Goal: Check status: Check status

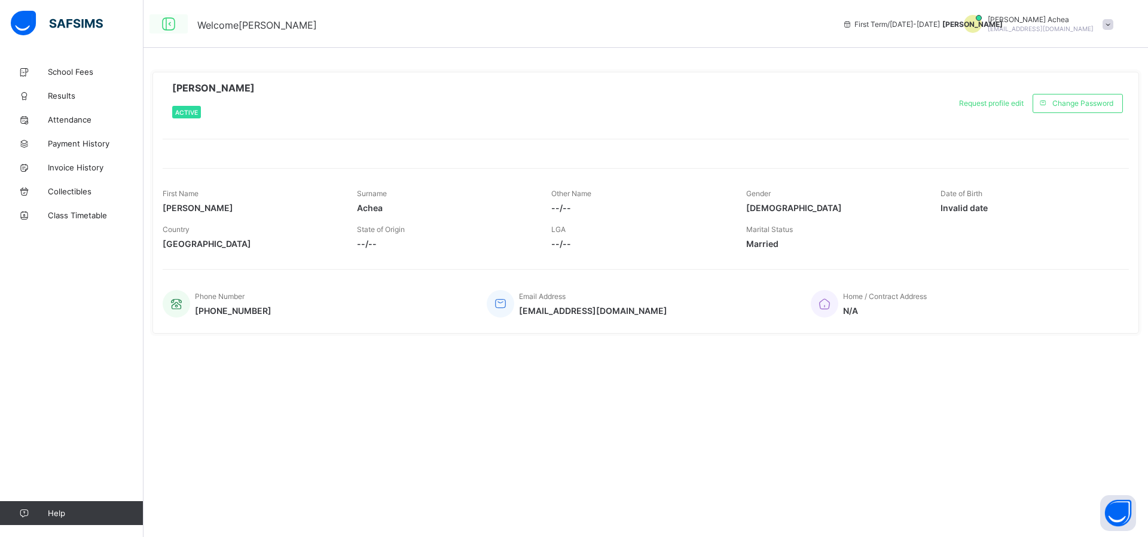
click at [169, 25] on icon at bounding box center [168, 24] width 20 height 17
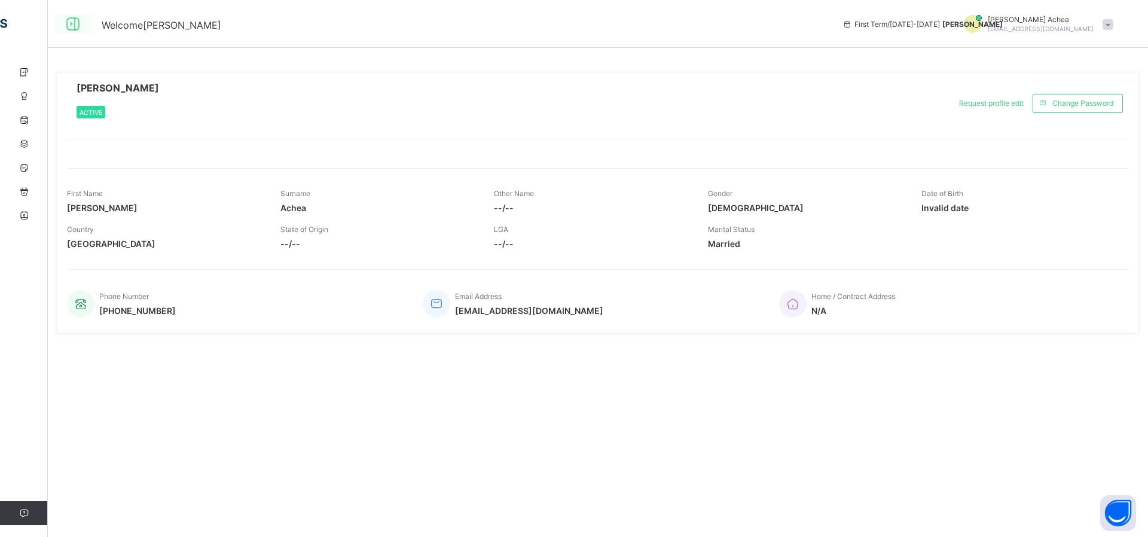
click at [71, 25] on icon at bounding box center [73, 24] width 20 height 17
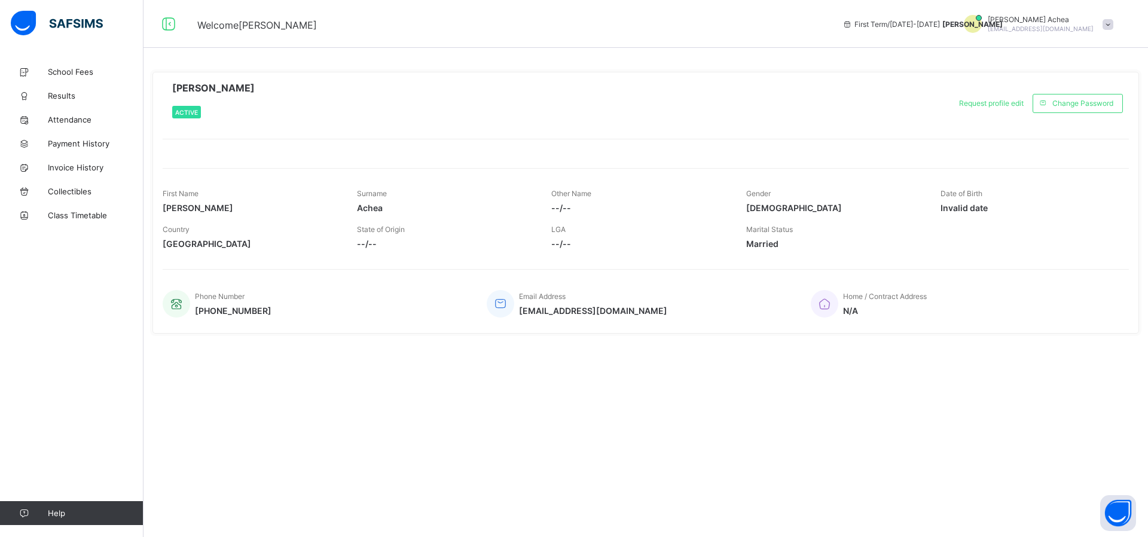
click at [1110, 27] on span at bounding box center [1107, 24] width 11 height 11
click at [1080, 96] on span "Profile" at bounding box center [1074, 94] width 79 height 14
click at [59, 141] on span "Payment History" at bounding box center [96, 144] width 96 height 10
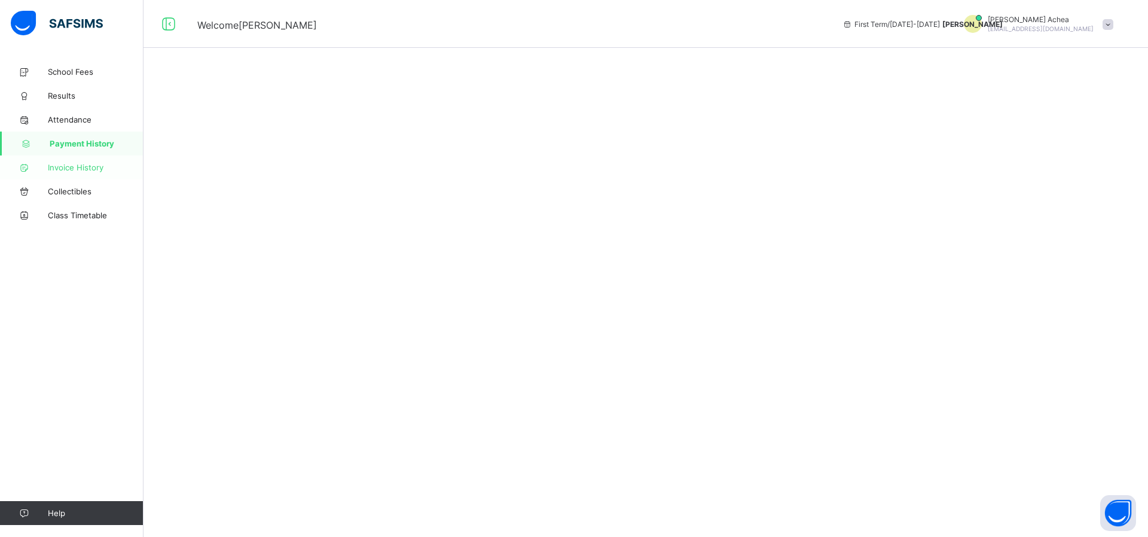
click at [61, 164] on span "Invoice History" at bounding box center [96, 168] width 96 height 10
click at [66, 191] on span "Collectibles" at bounding box center [96, 191] width 96 height 10
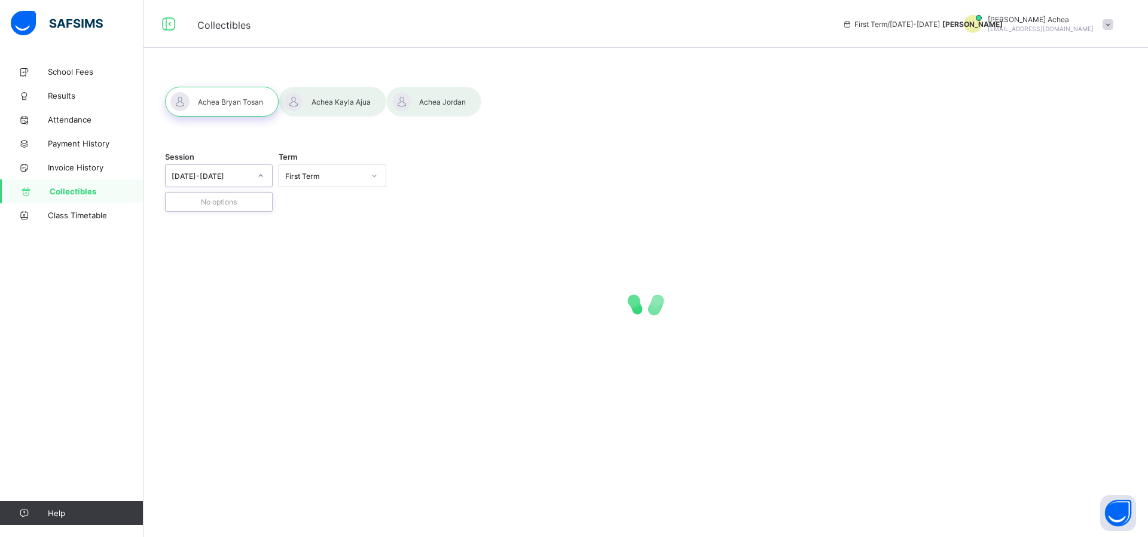
click at [257, 179] on div at bounding box center [260, 175] width 20 height 19
click at [258, 177] on icon at bounding box center [260, 176] width 7 height 12
click at [258, 176] on icon at bounding box center [260, 176] width 7 height 12
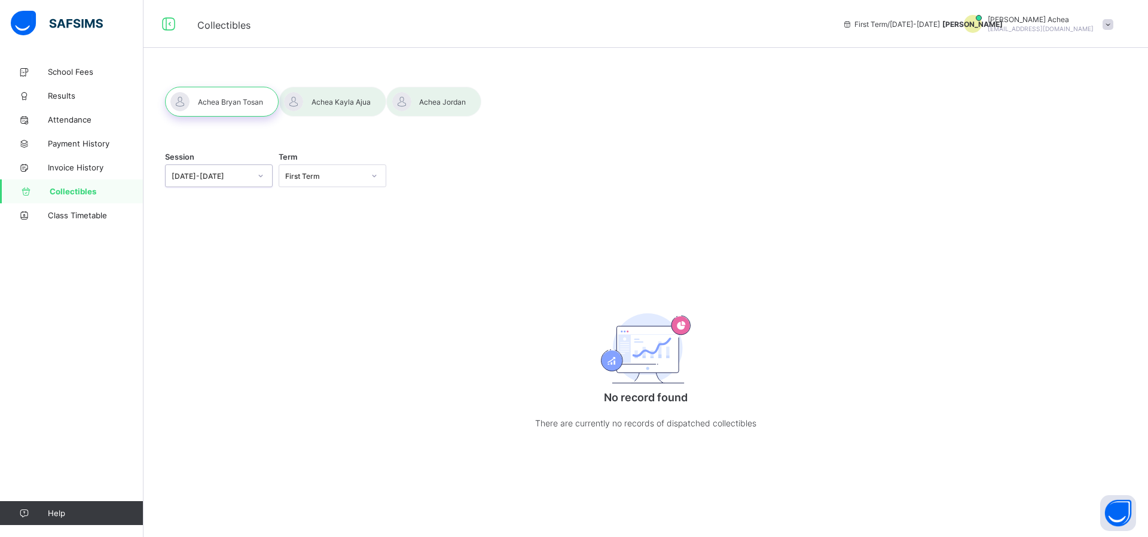
click at [258, 176] on icon at bounding box center [260, 176] width 7 height 12
click at [267, 176] on div at bounding box center [260, 175] width 20 height 19
click at [209, 261] on div "[DATE]-[DATE]" at bounding box center [219, 257] width 106 height 19
click at [259, 175] on icon at bounding box center [260, 176] width 7 height 12
click at [227, 237] on div "[DATE]-[DATE]" at bounding box center [219, 239] width 106 height 19
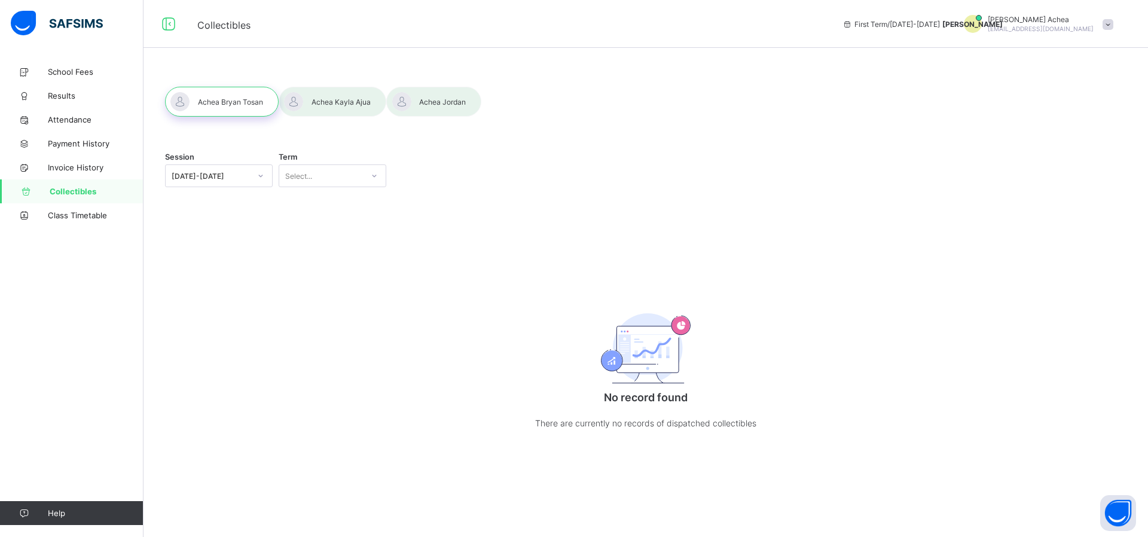
click at [241, 89] on div at bounding box center [222, 102] width 114 height 30
click at [237, 104] on div at bounding box center [222, 102] width 114 height 30
click at [261, 178] on icon at bounding box center [260, 176] width 7 height 12
click at [218, 224] on div "[DATE]-[DATE]" at bounding box center [219, 220] width 106 height 19
click at [237, 105] on div at bounding box center [222, 102] width 114 height 30
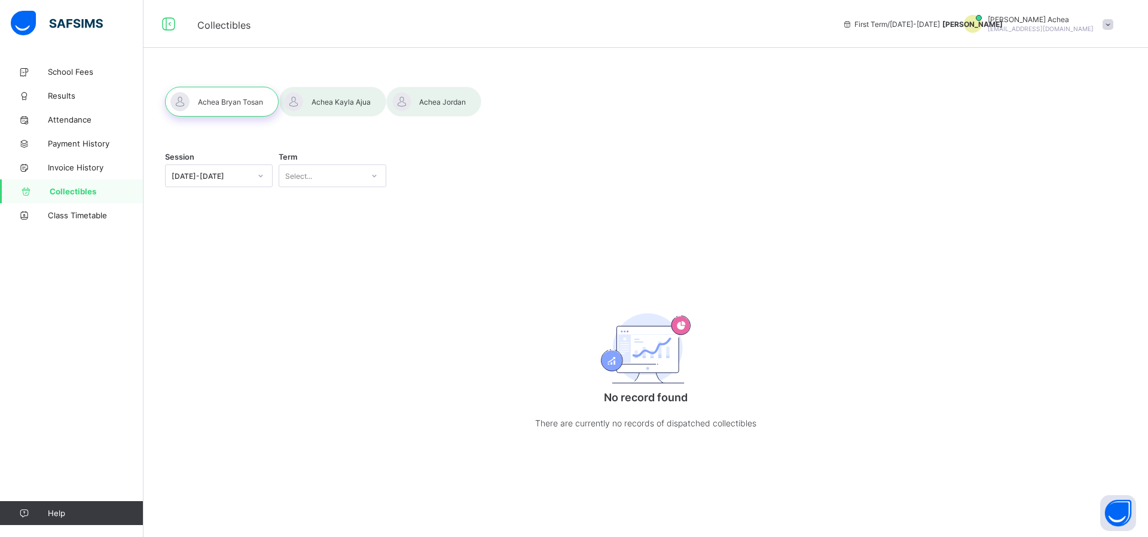
click at [265, 187] on div "Session [DATE]-[DATE] Term Select... No record found There are currently no rec…" at bounding box center [645, 269] width 1004 height 418
click at [259, 178] on icon at bounding box center [260, 176] width 7 height 12
click at [230, 207] on div "[DATE]-[DATE]" at bounding box center [219, 201] width 106 height 19
click at [69, 95] on span "Results" at bounding box center [96, 96] width 96 height 10
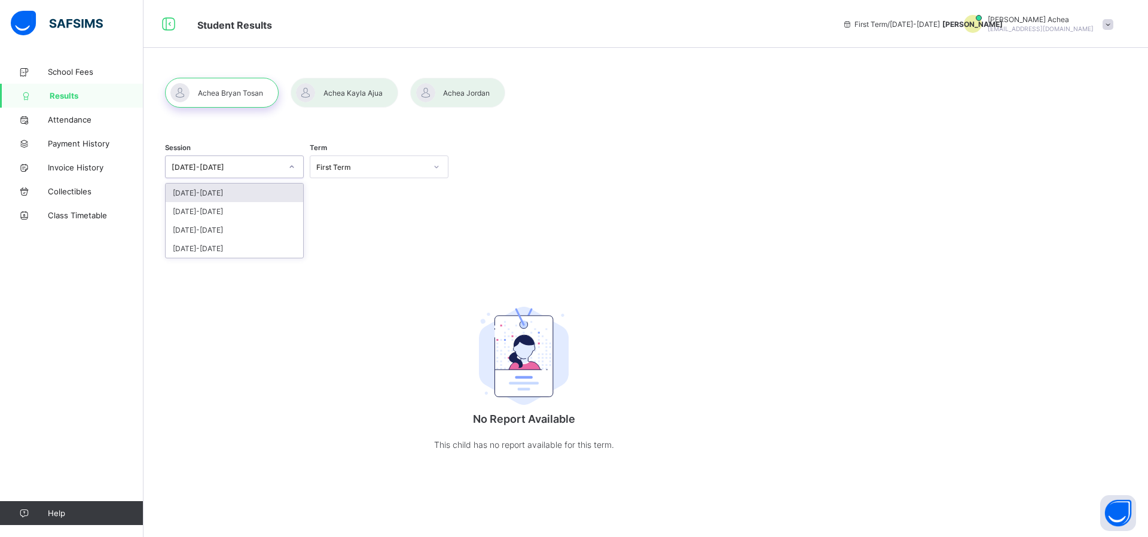
click at [292, 169] on icon at bounding box center [291, 167] width 7 height 12
click at [239, 210] on div "[DATE]-[DATE]" at bounding box center [234, 211] width 137 height 19
click at [255, 86] on div at bounding box center [222, 93] width 114 height 30
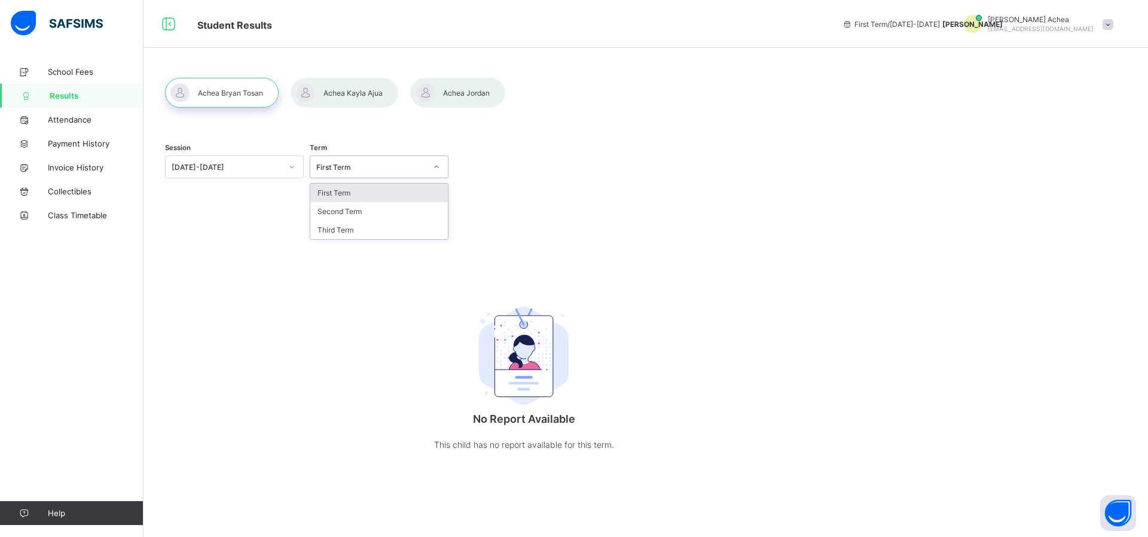
click at [347, 167] on div "First Term" at bounding box center [371, 167] width 110 height 9
click at [353, 222] on div "First Term Second Term Third Term" at bounding box center [378, 212] width 137 height 56
click at [353, 211] on div "Second Term" at bounding box center [378, 211] width 137 height 19
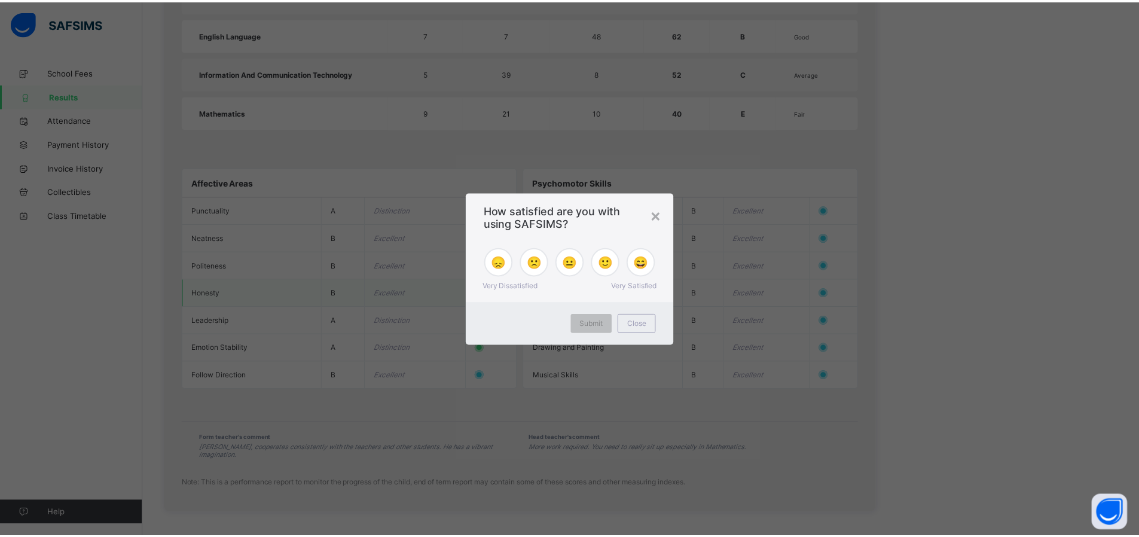
scroll to position [842, 0]
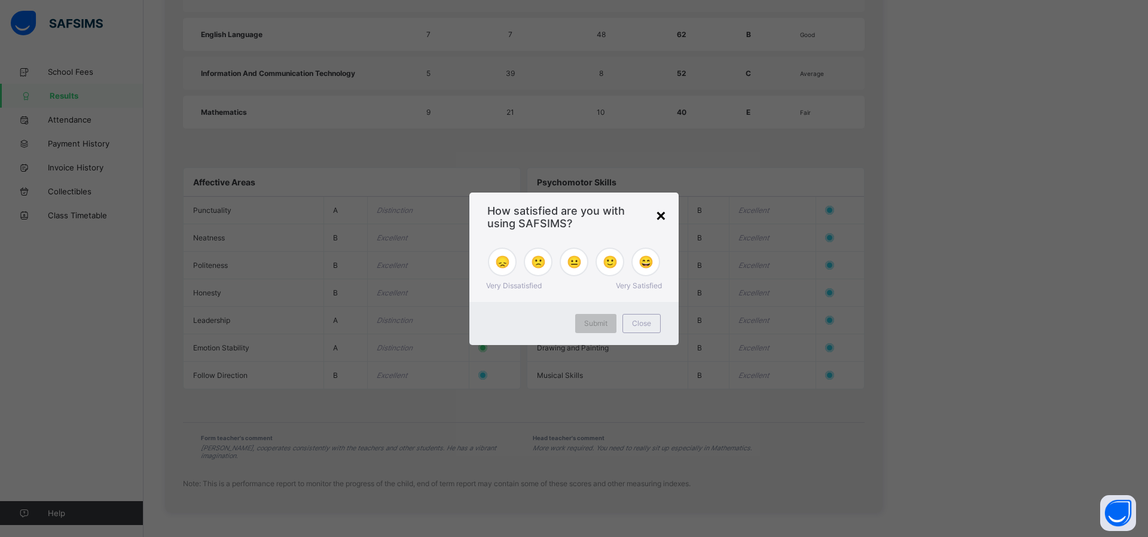
click at [661, 216] on div "×" at bounding box center [660, 214] width 11 height 20
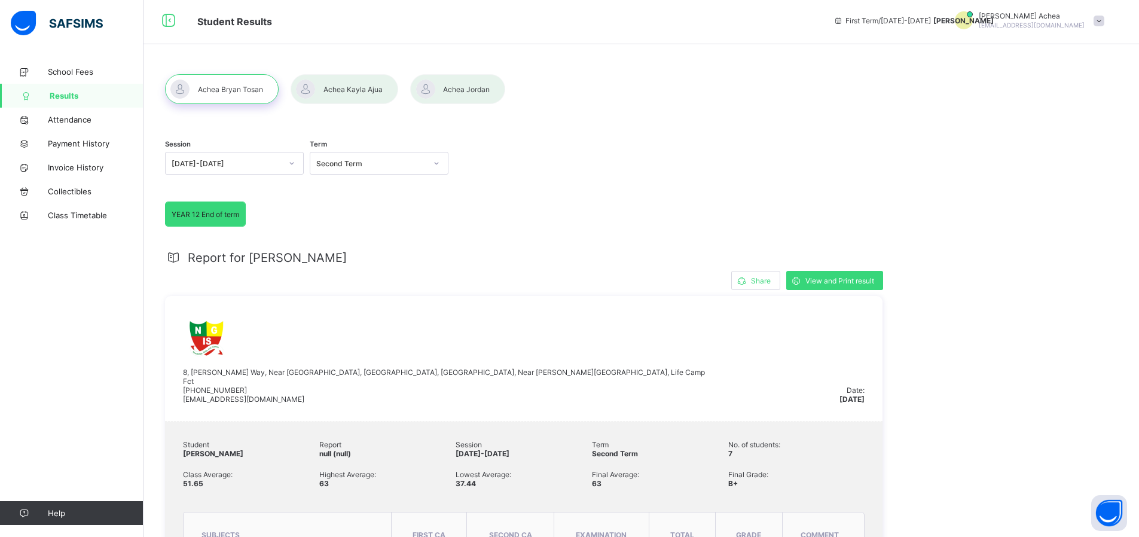
scroll to position [0, 0]
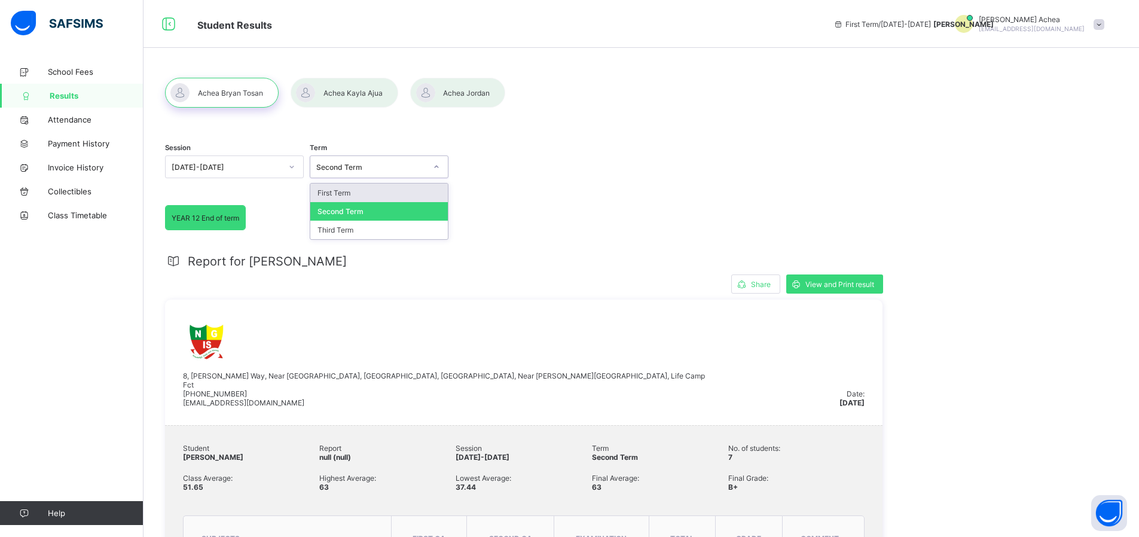
click at [372, 171] on div "Second Term" at bounding box center [371, 167] width 110 height 9
click at [351, 192] on div "First Term" at bounding box center [378, 193] width 137 height 19
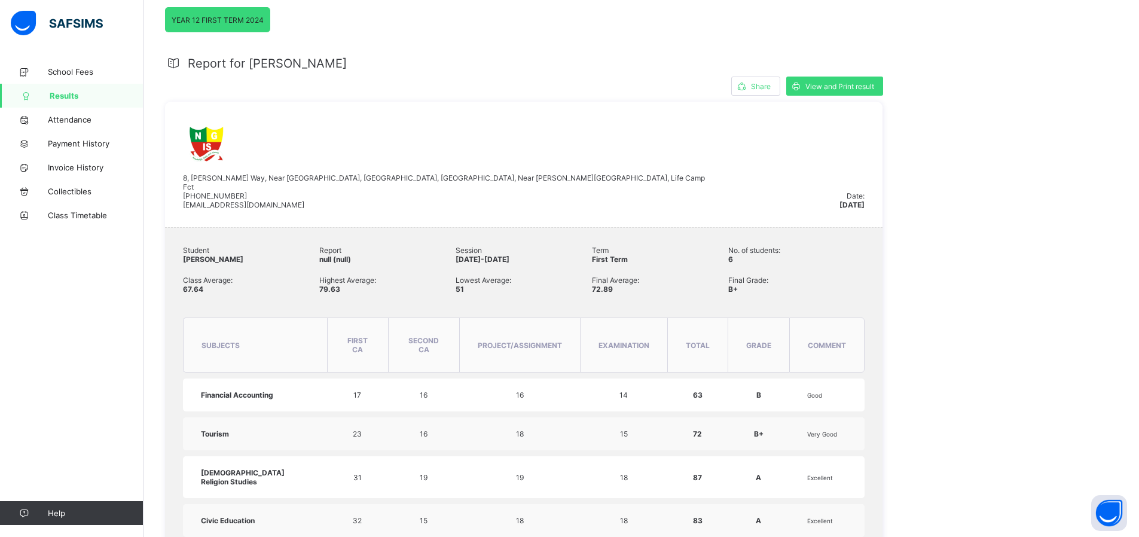
scroll to position [120, 0]
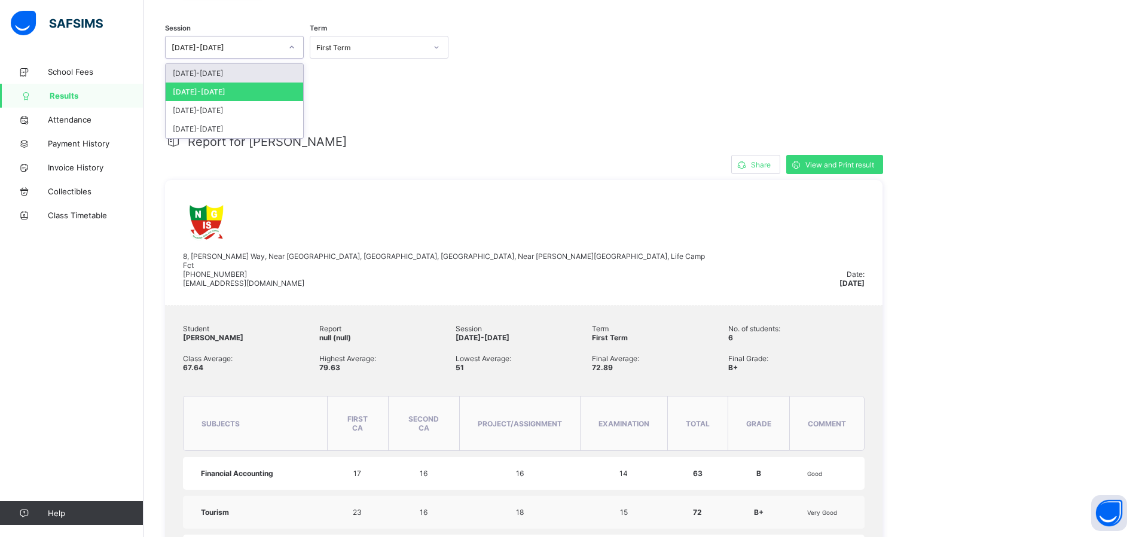
click at [291, 49] on icon at bounding box center [291, 47] width 7 height 12
drag, startPoint x: 244, startPoint y: 77, endPoint x: 231, endPoint y: 113, distance: 38.8
click at [231, 113] on div "[DATE]-[DATE] [DATE]-[DATE] [DATE]-[DATE] [DATE]-[DATE]" at bounding box center [234, 101] width 137 height 74
click at [231, 113] on div "[DATE]-[DATE]" at bounding box center [234, 110] width 137 height 19
drag, startPoint x: 368, startPoint y: 96, endPoint x: 362, endPoint y: 81, distance: 16.3
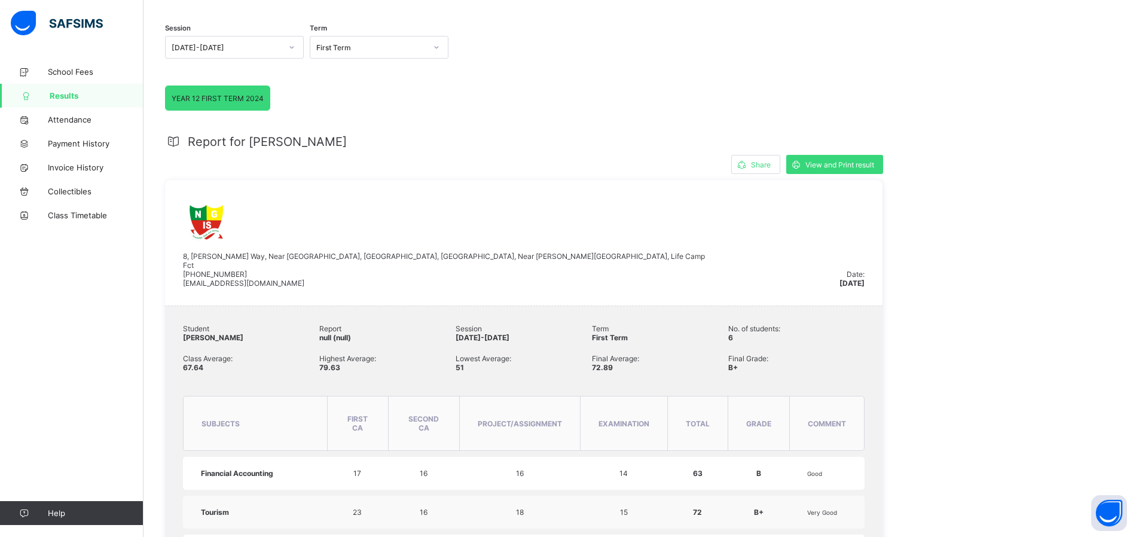
click at [358, 47] on div "First Term" at bounding box center [371, 47] width 110 height 9
click at [341, 74] on div "First Term" at bounding box center [378, 73] width 137 height 19
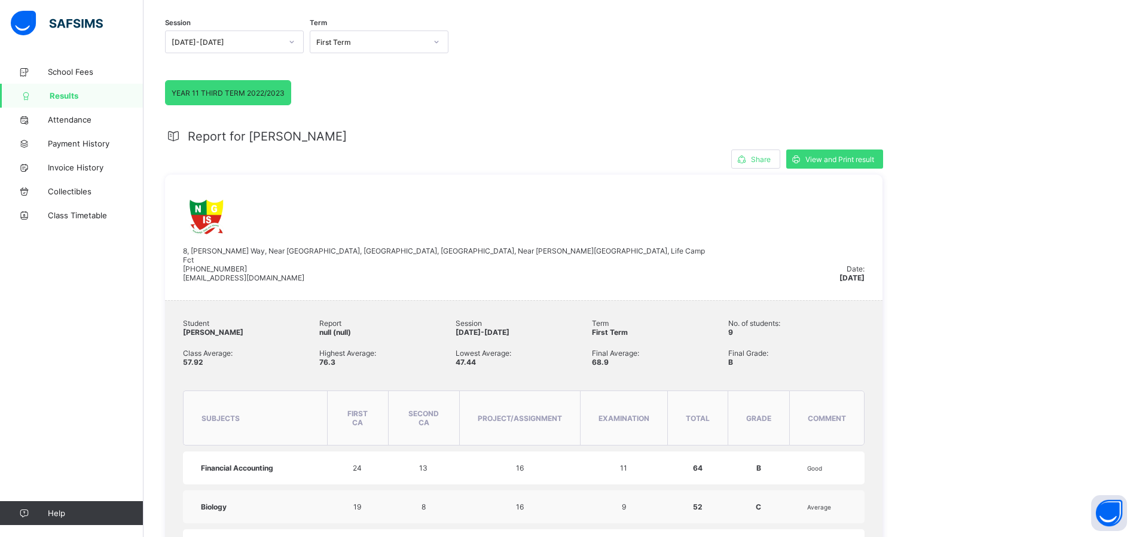
scroll to position [0, 0]
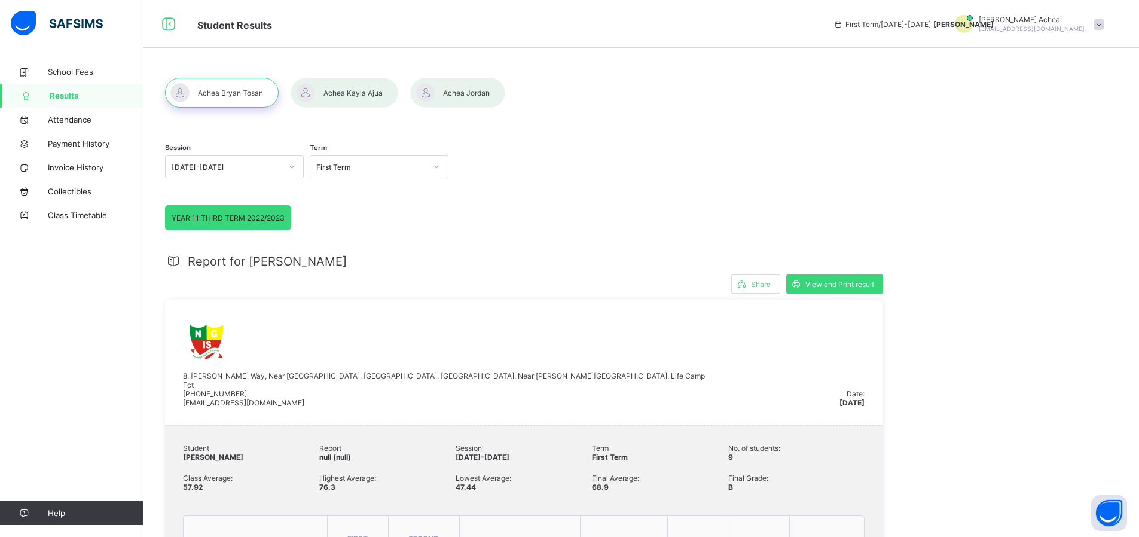
click at [335, 163] on div "First Term" at bounding box center [371, 167] width 110 height 9
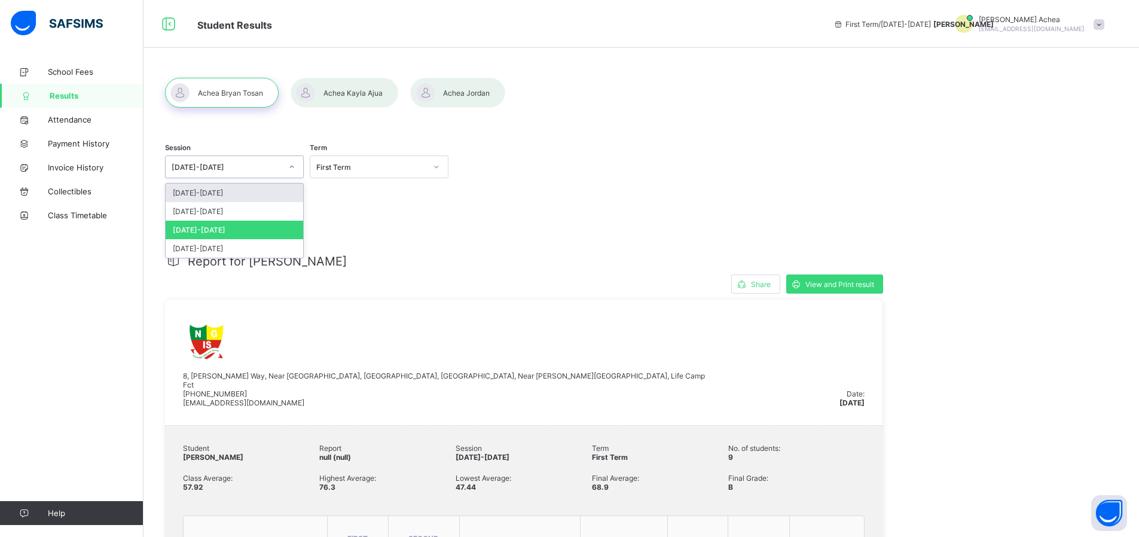
click at [235, 168] on div "[DATE]-[DATE]" at bounding box center [227, 167] width 110 height 9
click at [228, 250] on div "[DATE]-[DATE]" at bounding box center [234, 248] width 137 height 19
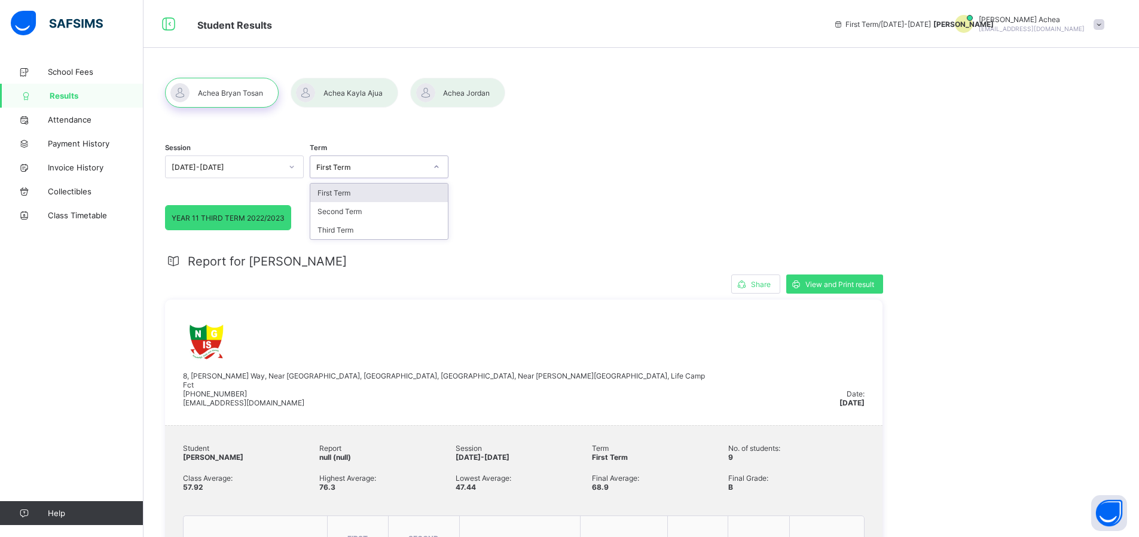
click at [349, 173] on div "First Term" at bounding box center [367, 166] width 115 height 17
click at [342, 192] on div "First Term" at bounding box center [378, 193] width 137 height 19
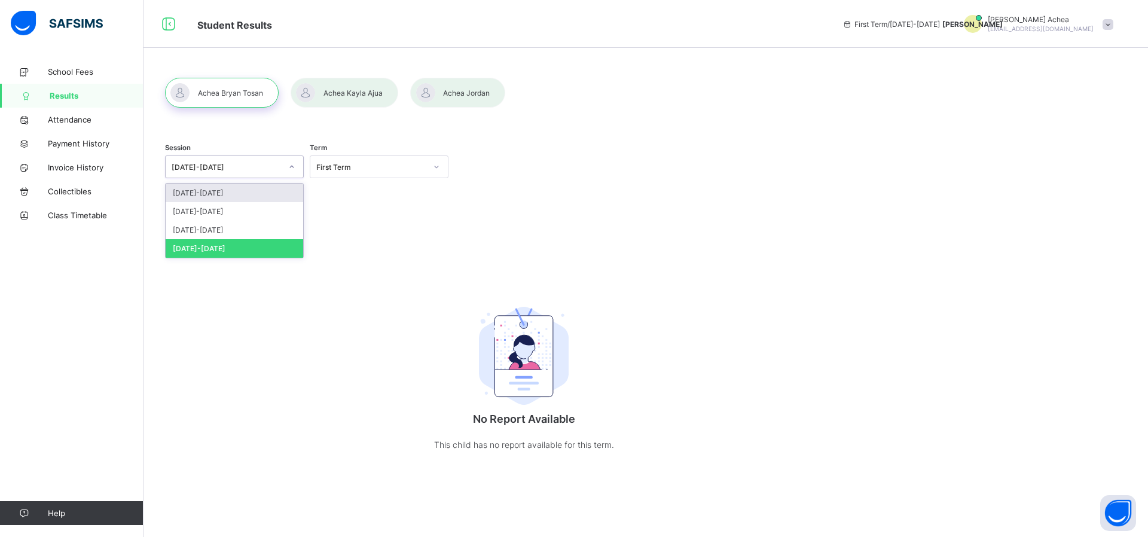
click at [247, 169] on div "[DATE]-[DATE]" at bounding box center [227, 167] width 110 height 9
click at [220, 197] on div "[DATE]-[DATE]" at bounding box center [234, 193] width 137 height 19
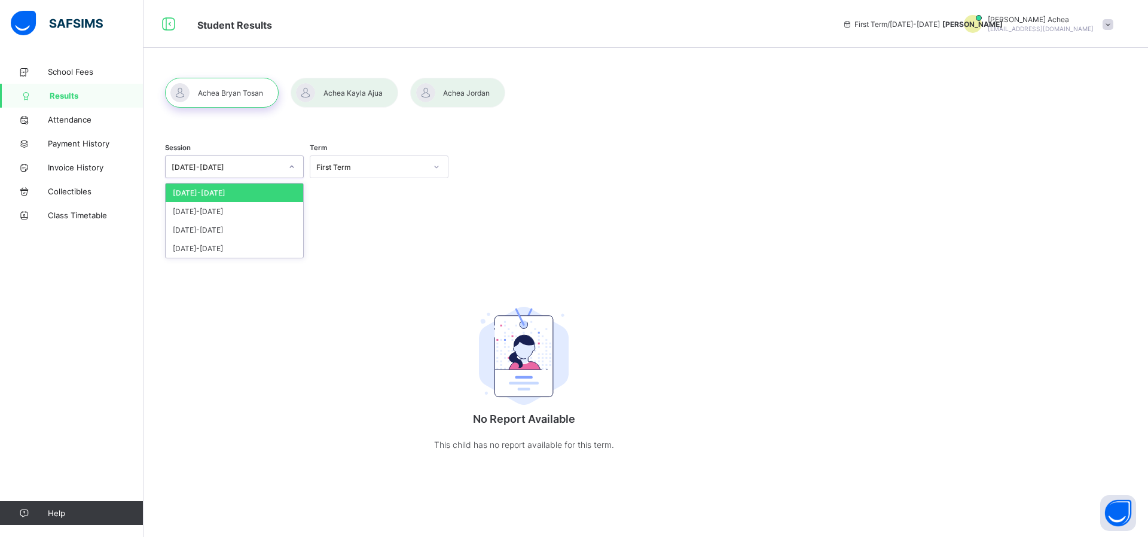
click at [213, 170] on div "[DATE]-[DATE]" at bounding box center [227, 167] width 110 height 9
click at [208, 253] on div "[DATE]-[DATE]" at bounding box center [234, 248] width 137 height 19
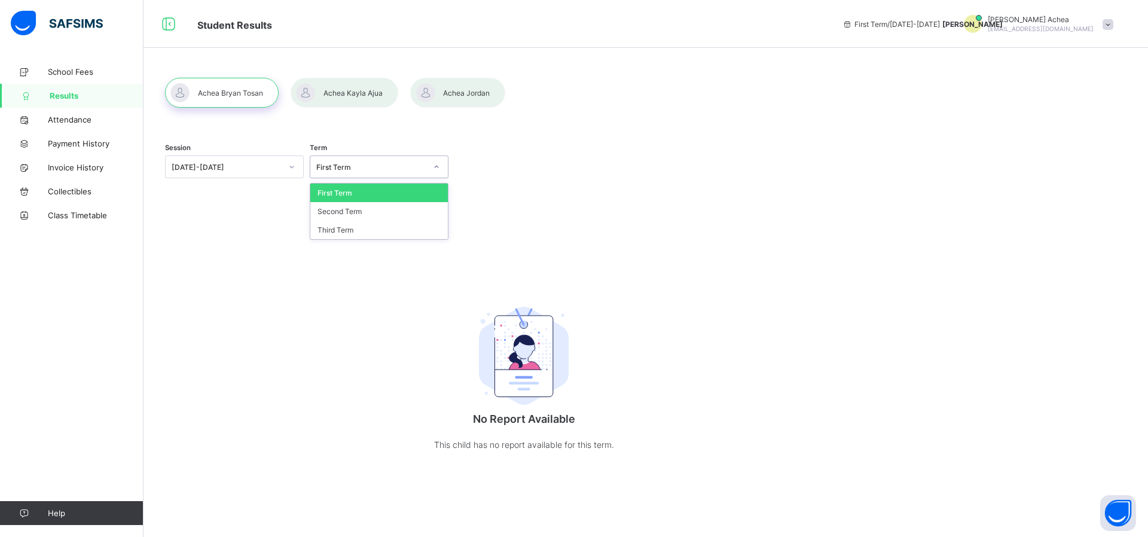
click at [386, 164] on div "First Term" at bounding box center [371, 167] width 110 height 9
click at [365, 219] on div "Second Term" at bounding box center [378, 211] width 137 height 19
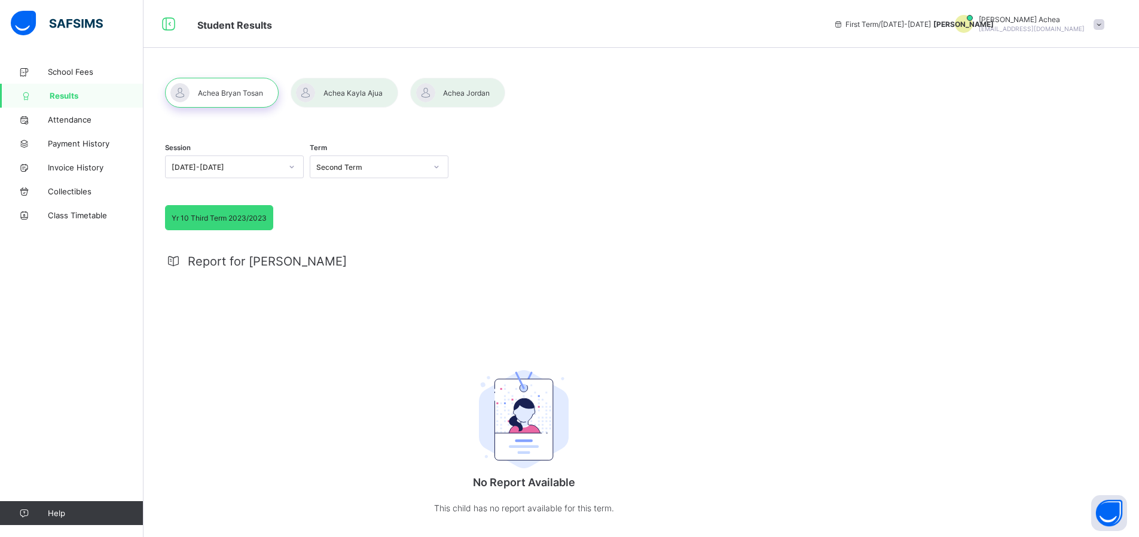
click at [202, 218] on span "Yr 10 Third Term 2023/2023" at bounding box center [219, 217] width 95 height 9
click at [218, 262] on span "Report for [PERSON_NAME]" at bounding box center [267, 261] width 159 height 14
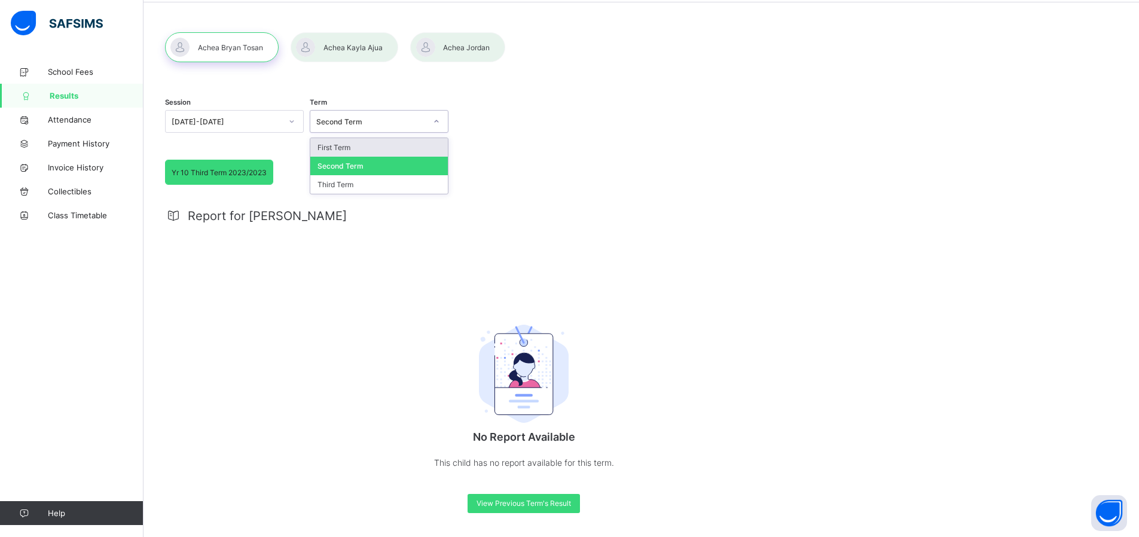
click at [332, 120] on div "Second Term" at bounding box center [371, 121] width 110 height 9
click at [340, 148] on div "First Term" at bounding box center [378, 147] width 137 height 19
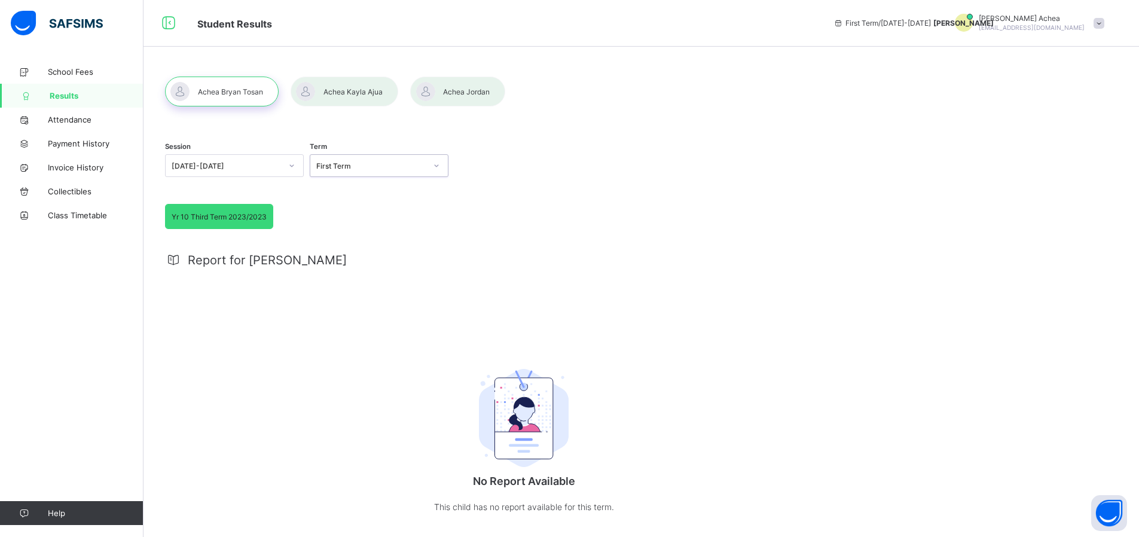
scroll to position [0, 0]
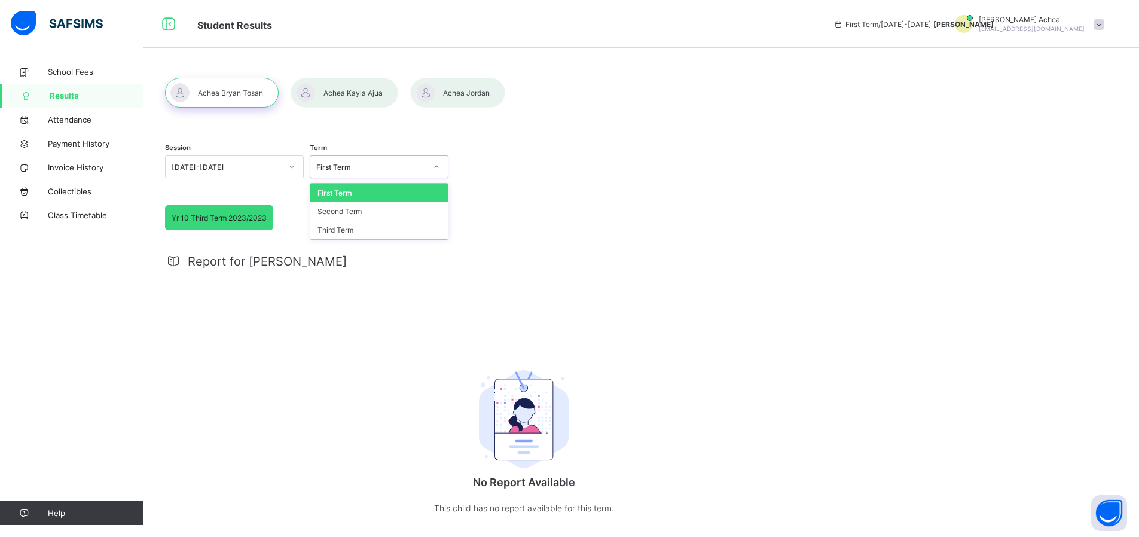
click at [390, 168] on div "First Term" at bounding box center [371, 167] width 110 height 9
click at [360, 221] on div "Second Term" at bounding box center [378, 211] width 137 height 19
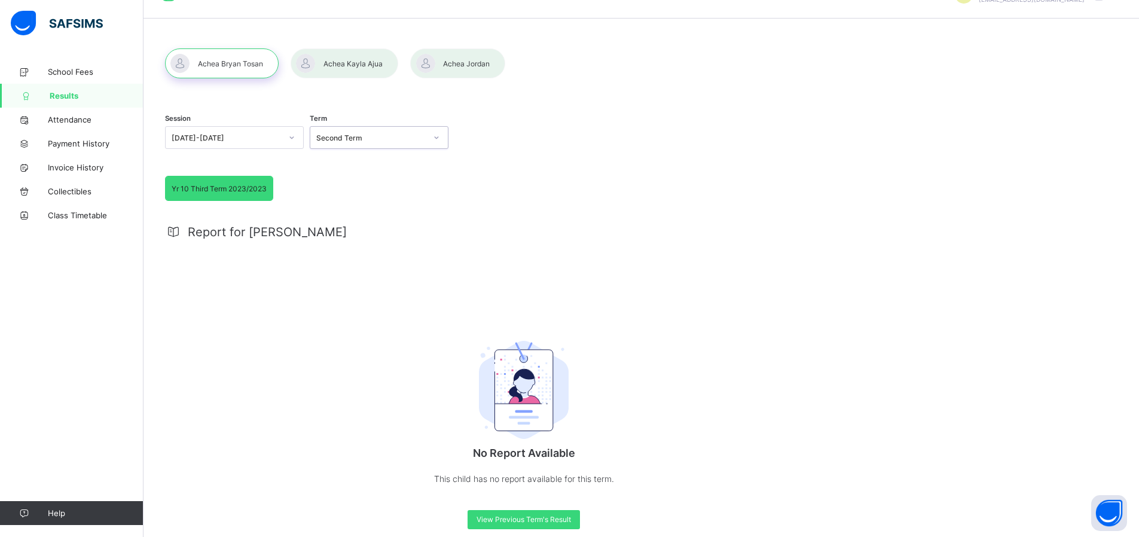
scroll to position [45, 0]
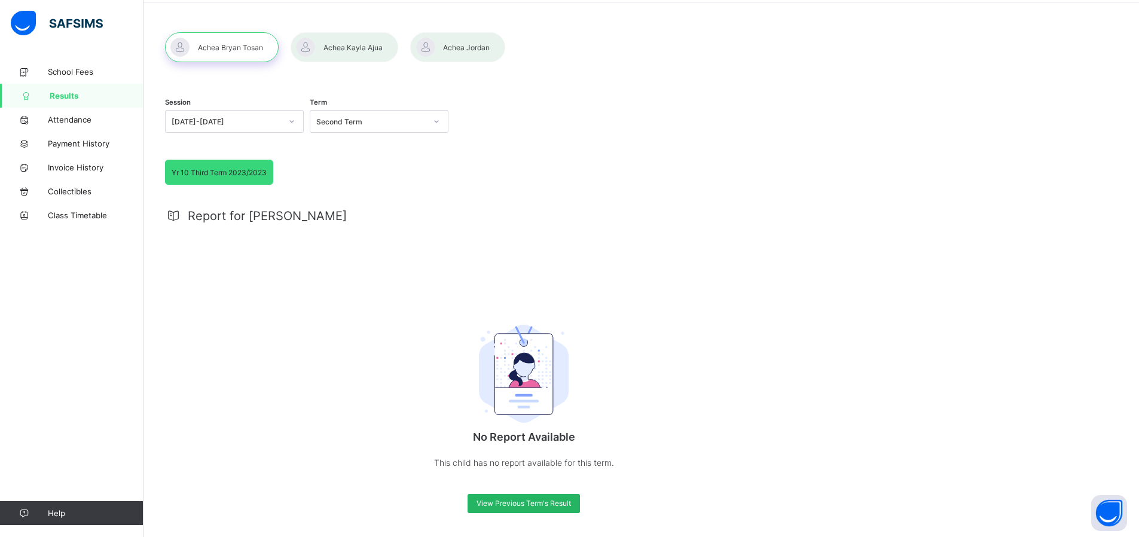
click at [516, 504] on span "View Previous Term's Result" at bounding box center [523, 503] width 94 height 9
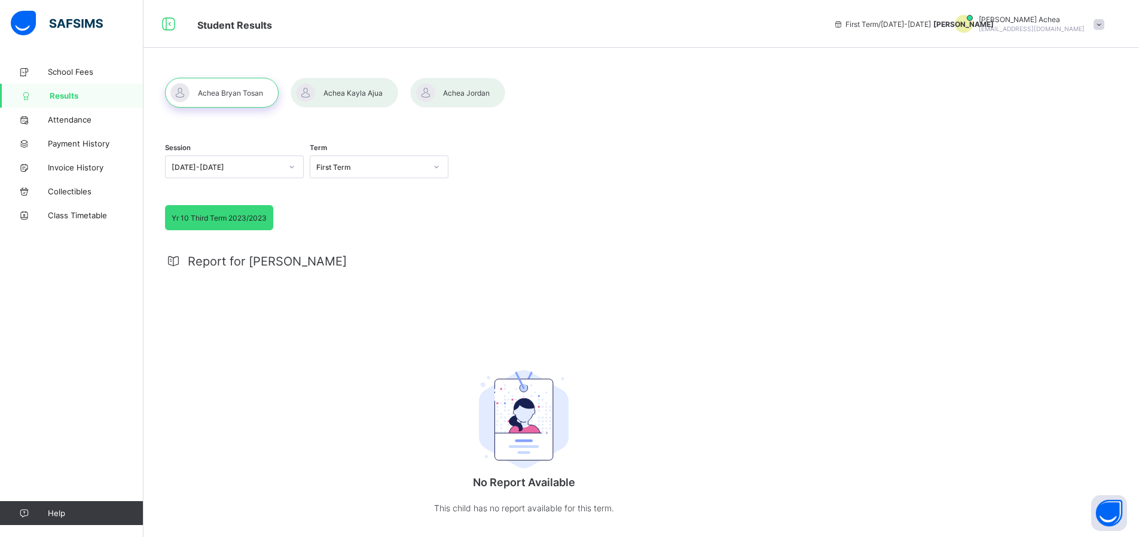
click at [380, 82] on div at bounding box center [345, 93] width 108 height 30
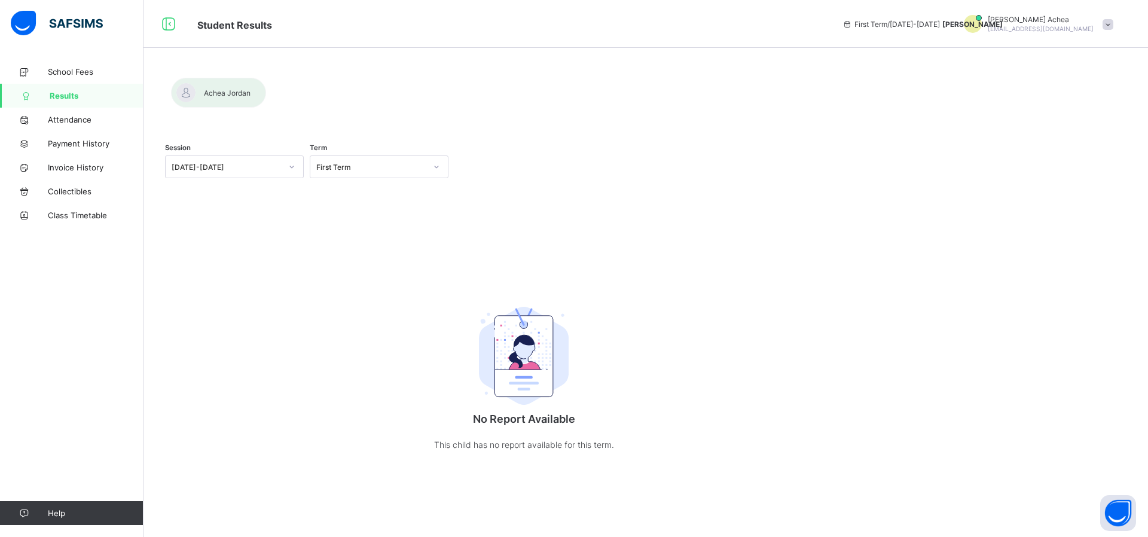
click at [266, 92] on div at bounding box center [218, 93] width 95 height 30
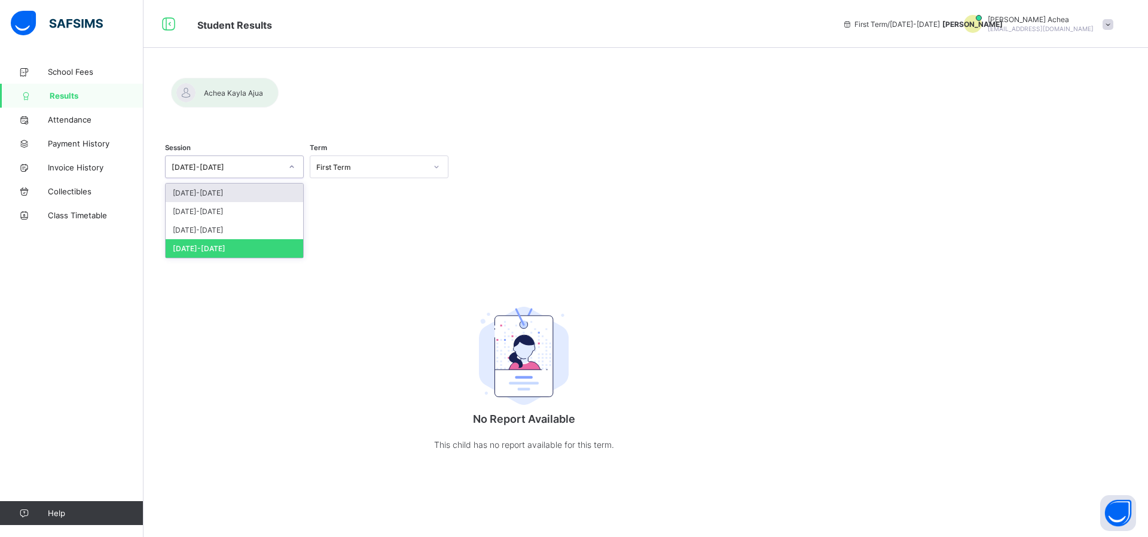
click at [237, 167] on div "[DATE]-[DATE]" at bounding box center [227, 167] width 110 height 9
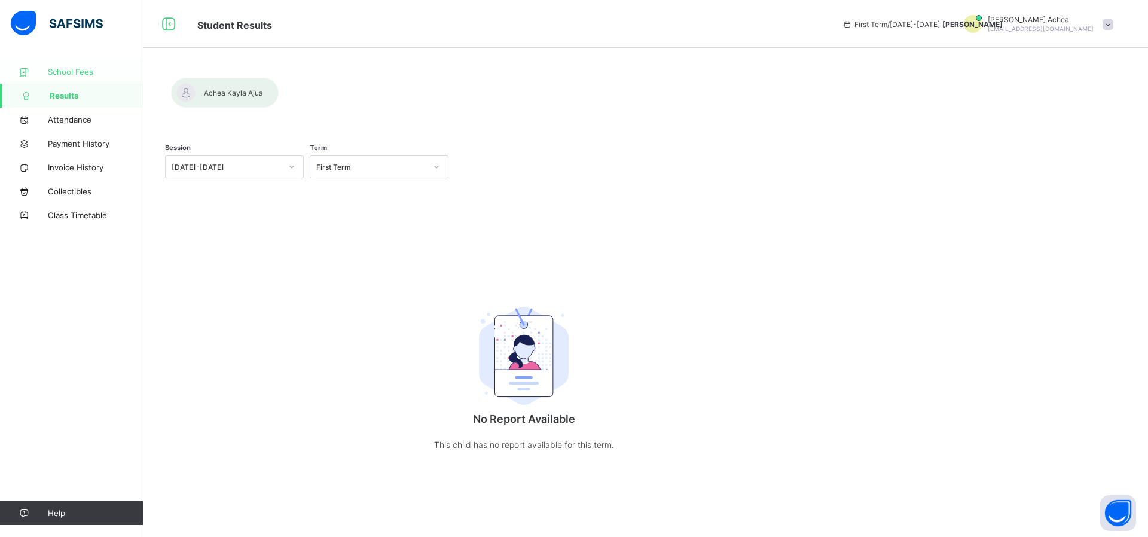
click at [49, 72] on span "School Fees" at bounding box center [96, 72] width 96 height 10
